Goal: Use online tool/utility: Use online tool/utility

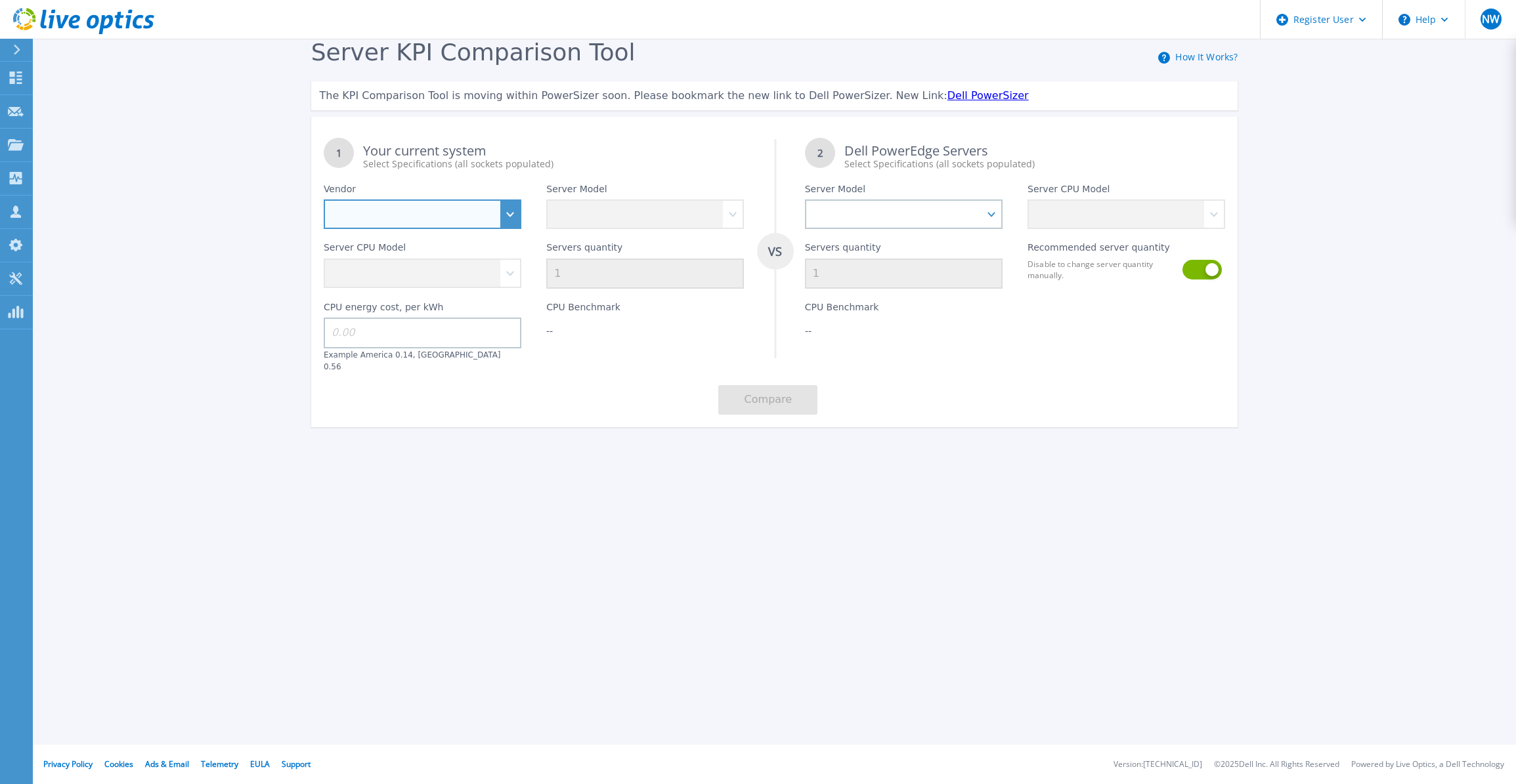
click at [519, 208] on select "Dell HPE Lenovo Supermicro" at bounding box center [422, 214] width 198 height 29
select select "Dell"
click at [324, 200] on select "Dell HPE Lenovo Supermicro" at bounding box center [422, 214] width 198 height 29
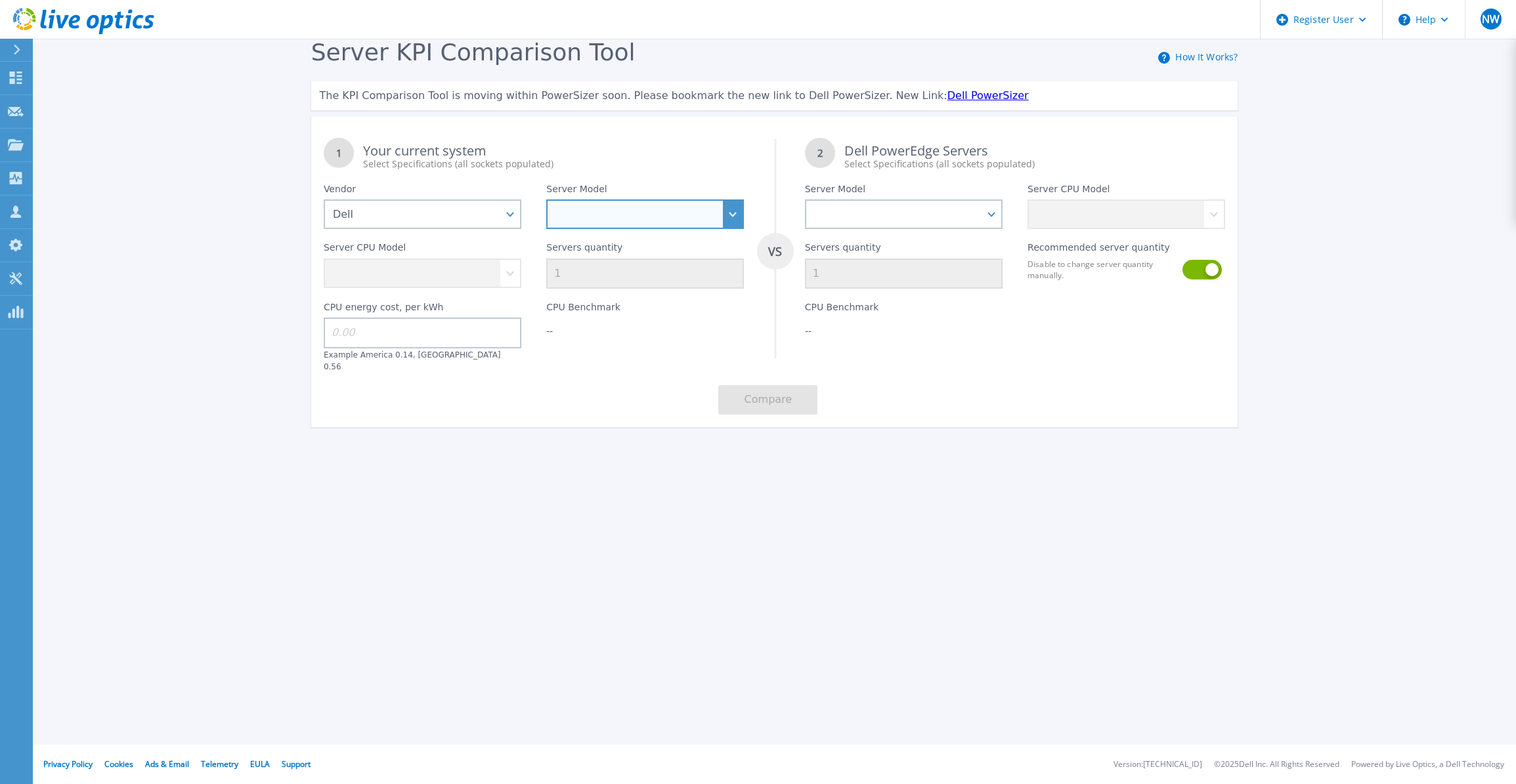
click at [609, 219] on select "PowerEdge C6520 PowerEdge C6525 PowerEdge HS5610 PowerEdge HS5620 PowerEdge R24…" at bounding box center [645, 214] width 198 height 29
select select "PowerEdge R730xd"
click at [546, 200] on select "PowerEdge C6520 PowerEdge C6525 PowerEdge HS5610 PowerEdge HS5620 PowerEdge R24…" at bounding box center [645, 214] width 198 height 29
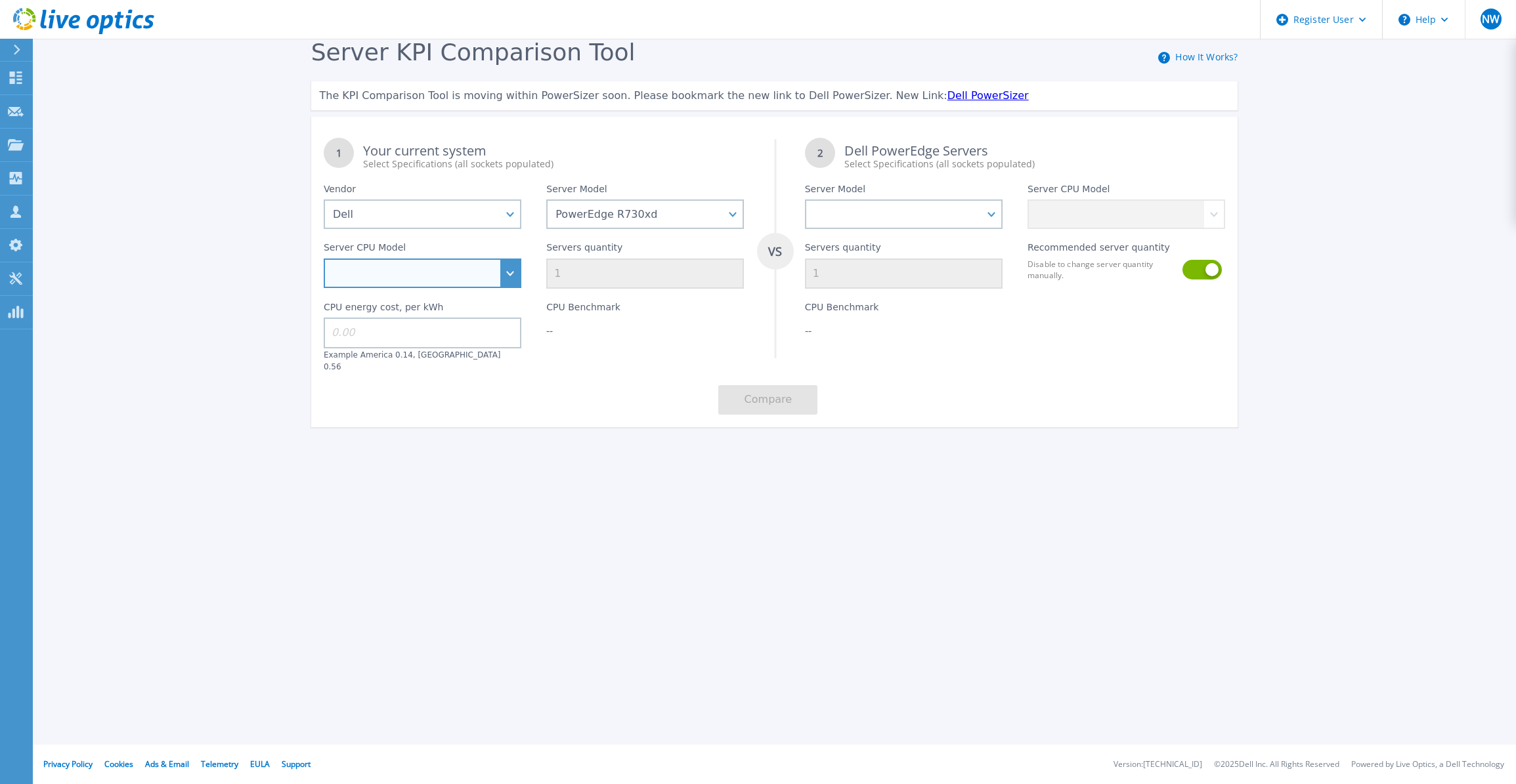
click at [467, 280] on select "Intel Xeon E5-2603 v4 1.7GHz Intel Xeon E5-2609 v4 1.7GHz Intel Xeon E5-2620 v4…" at bounding box center [422, 273] width 198 height 29
click at [467, 275] on select "Intel Xeon E5-2603 v4 1.7GHz Intel Xeon E5-2609 v4 1.7GHz Intel Xeon E5-2620 v4…" at bounding box center [422, 273] width 198 height 29
